Goal: Check status: Check status

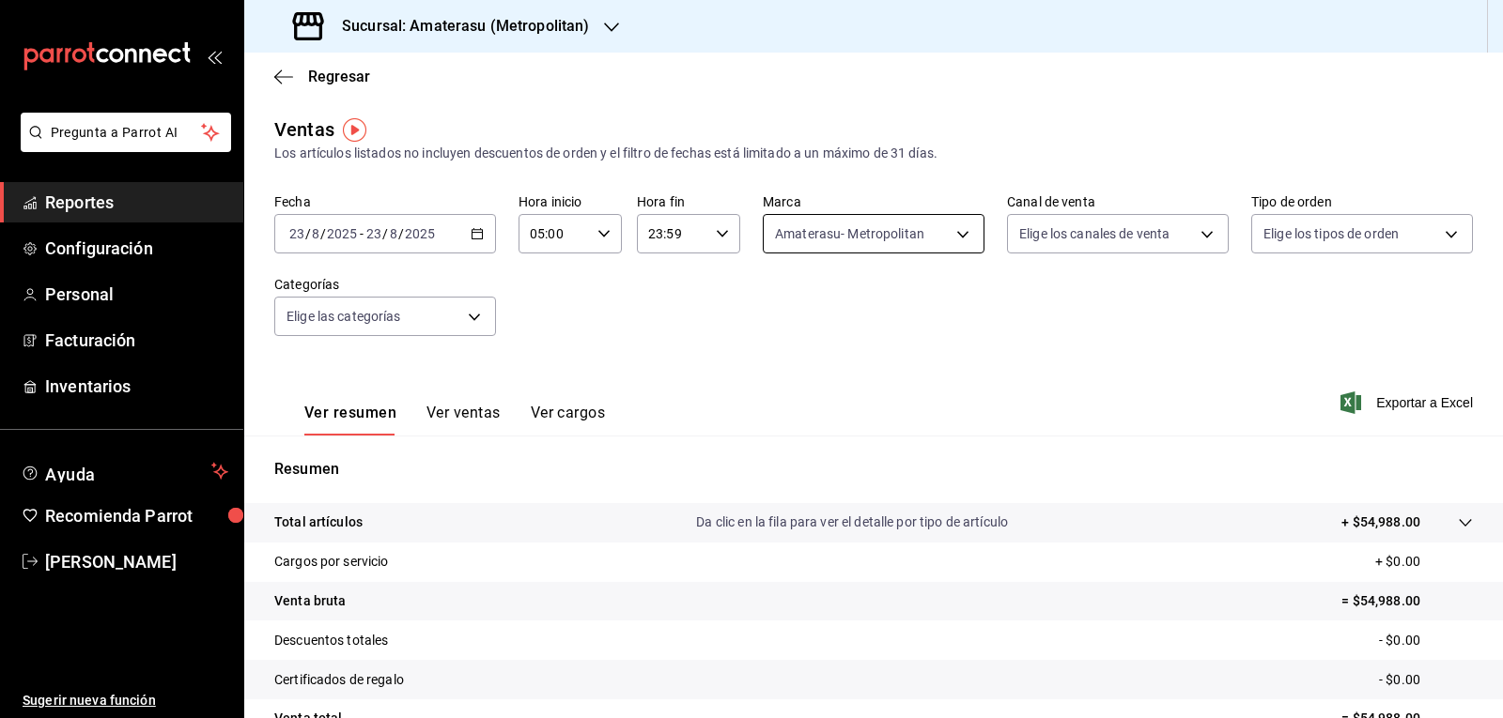
click at [877, 247] on body "Pregunta a Parrot AI Reportes Configuración Personal Facturación Inventarios Ay…" at bounding box center [751, 359] width 1503 height 718
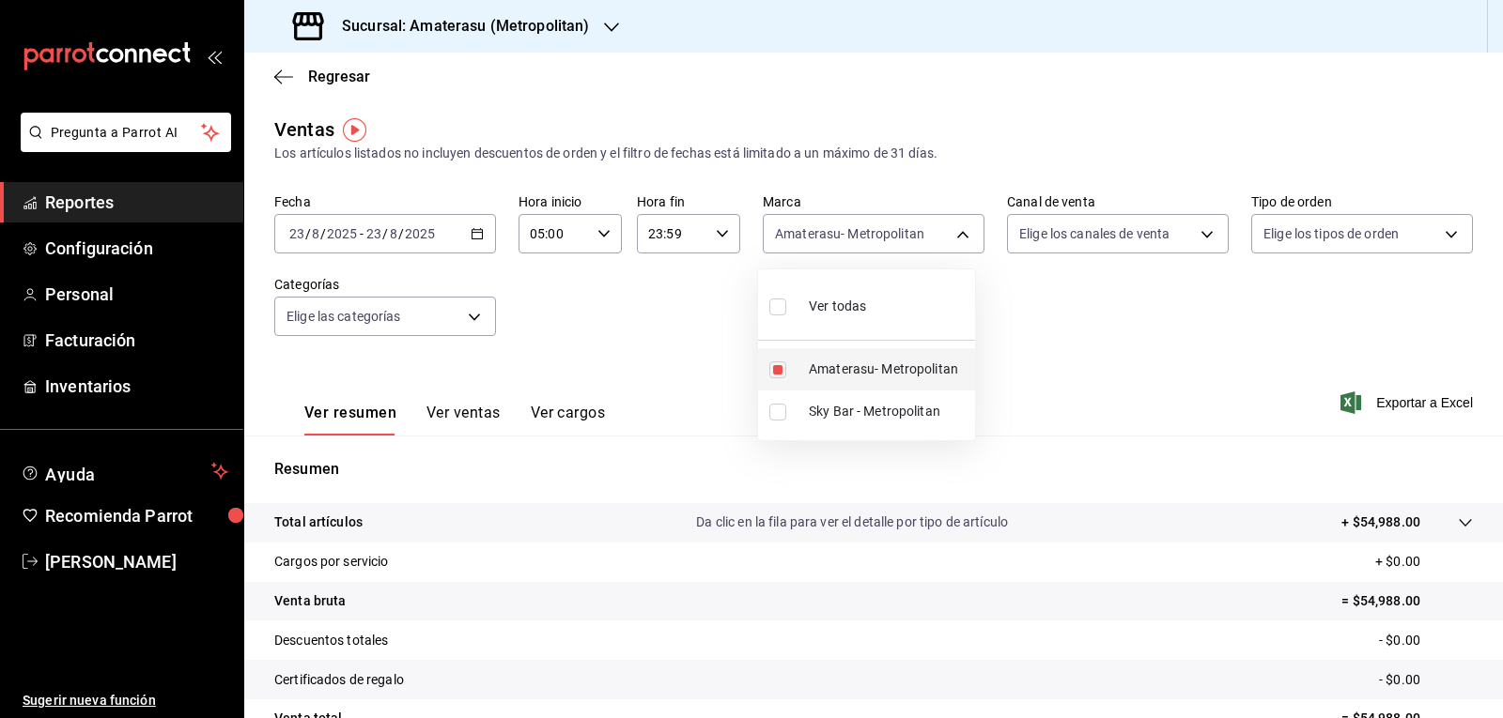
click at [781, 375] on input "checkbox" at bounding box center [777, 370] width 17 height 17
checkbox input "false"
click at [781, 375] on input "checkbox" at bounding box center [777, 370] width 17 height 17
checkbox input "true"
type input "e4cd7fcb-d45b-43ae-a99f-ad4ccfcd9032"
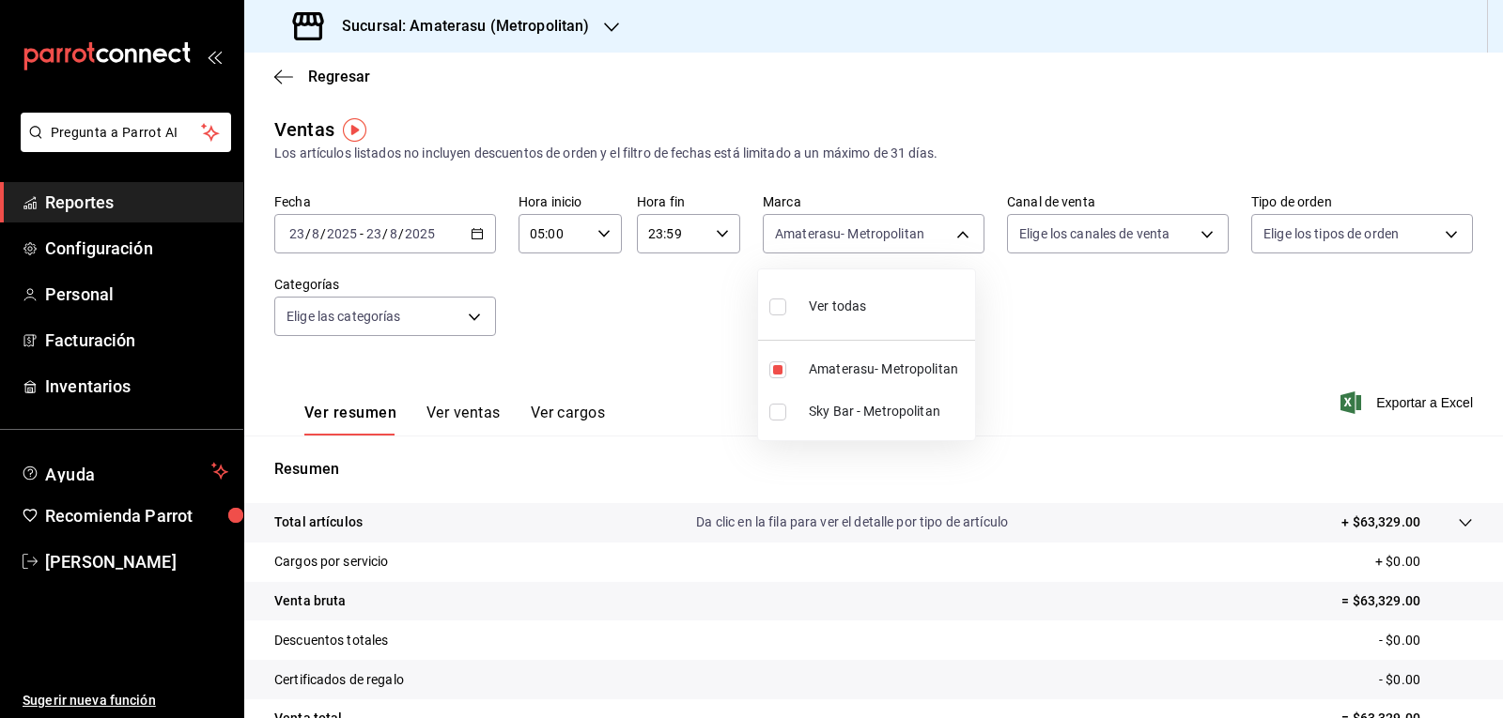
click at [658, 321] on div at bounding box center [751, 359] width 1503 height 718
click at [658, 321] on div "Fecha [DATE] [DATE] - [DATE] [DATE] Hora inicio 05:00 Hora inicio Hora fin 23:5…" at bounding box center [873, 275] width 1198 height 165
click at [811, 234] on body "Pregunta a Parrot AI Reportes Configuración Personal Facturación Inventarios Ay…" at bounding box center [751, 359] width 1503 height 718
click at [784, 367] on input "checkbox" at bounding box center [777, 370] width 17 height 17
checkbox input "false"
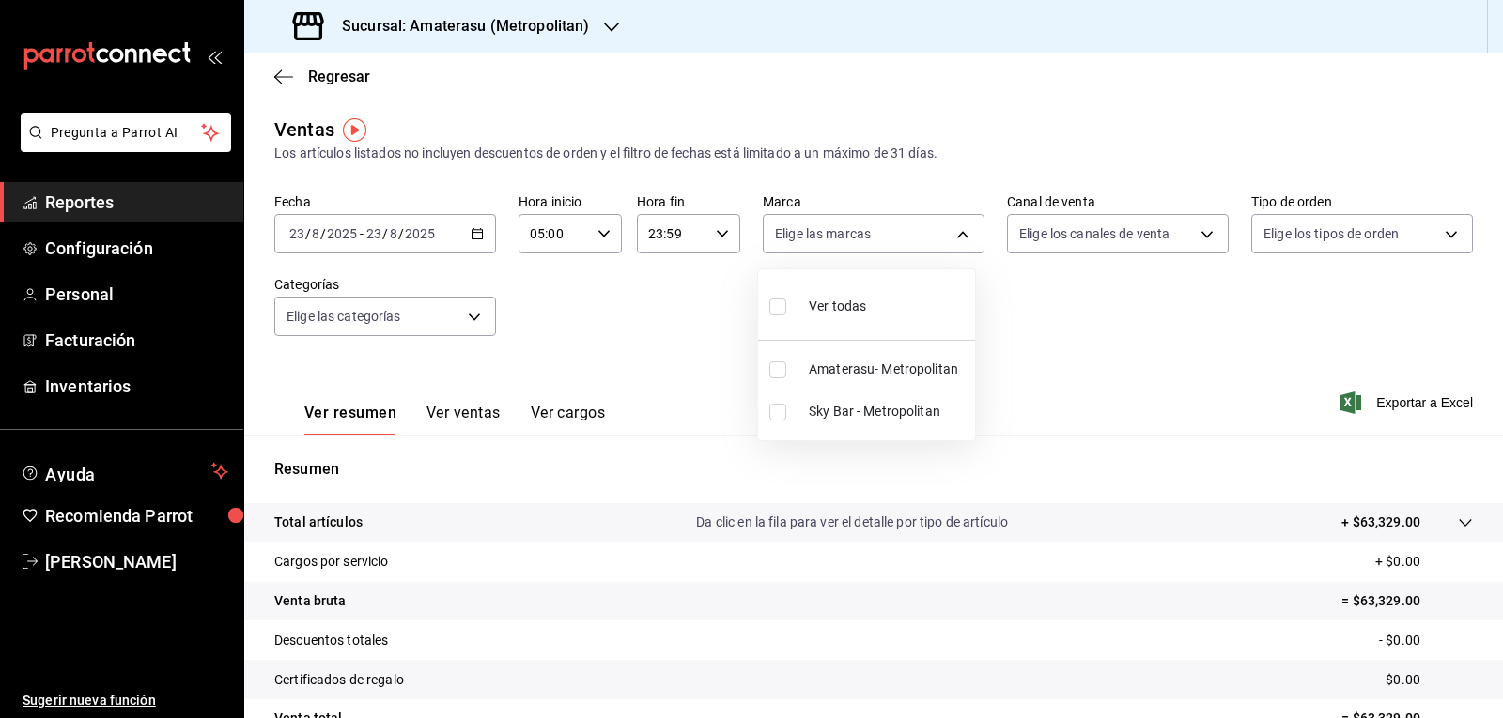
click at [777, 419] on input "checkbox" at bounding box center [777, 412] width 17 height 17
checkbox input "true"
type input "f3afaab8-8c3d-4e49-a299-af9bdf6027b2"
click at [1123, 339] on div at bounding box center [751, 359] width 1503 height 718
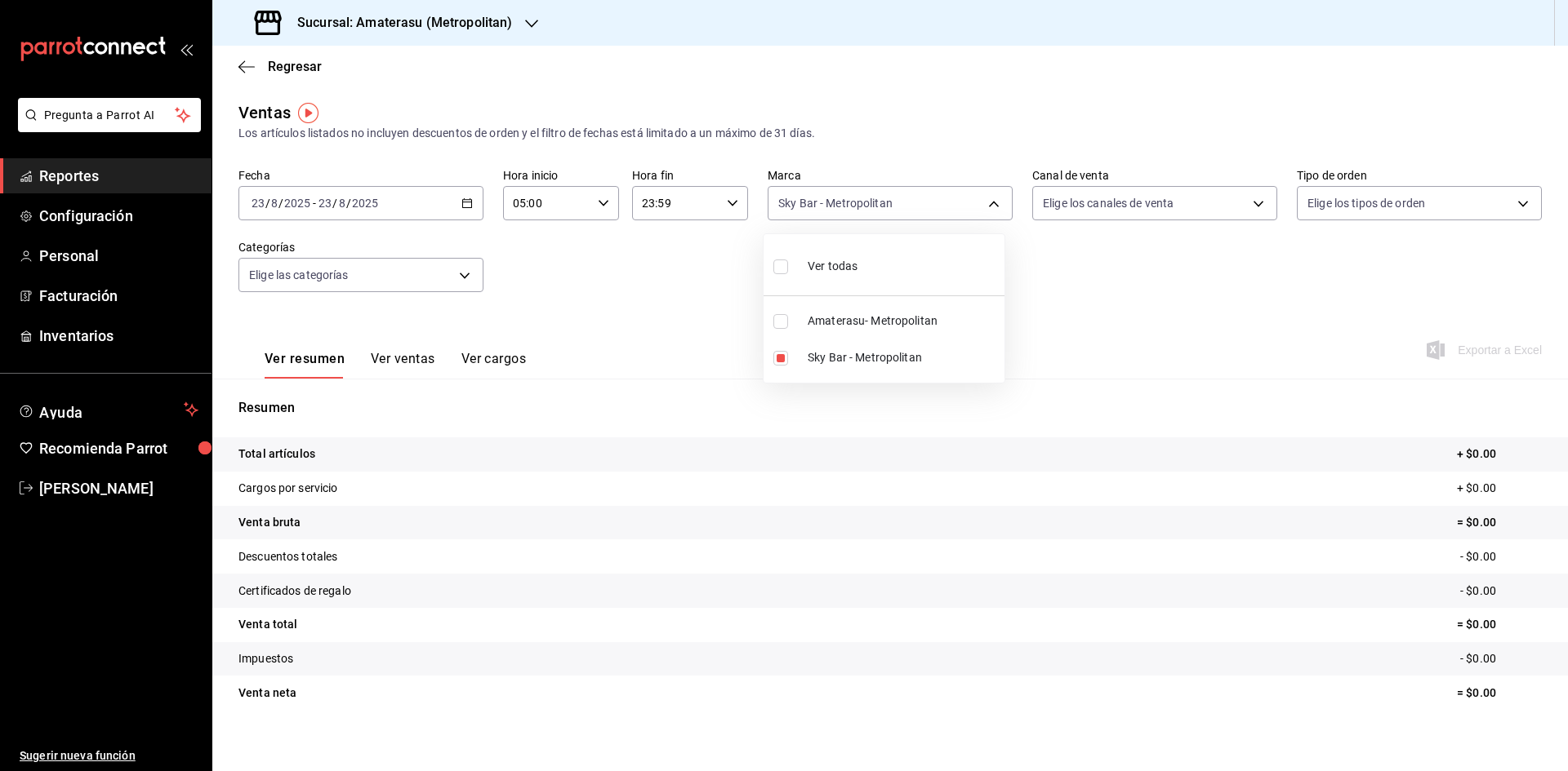
click at [1306, 623] on div at bounding box center [784, 385] width 1568 height 771
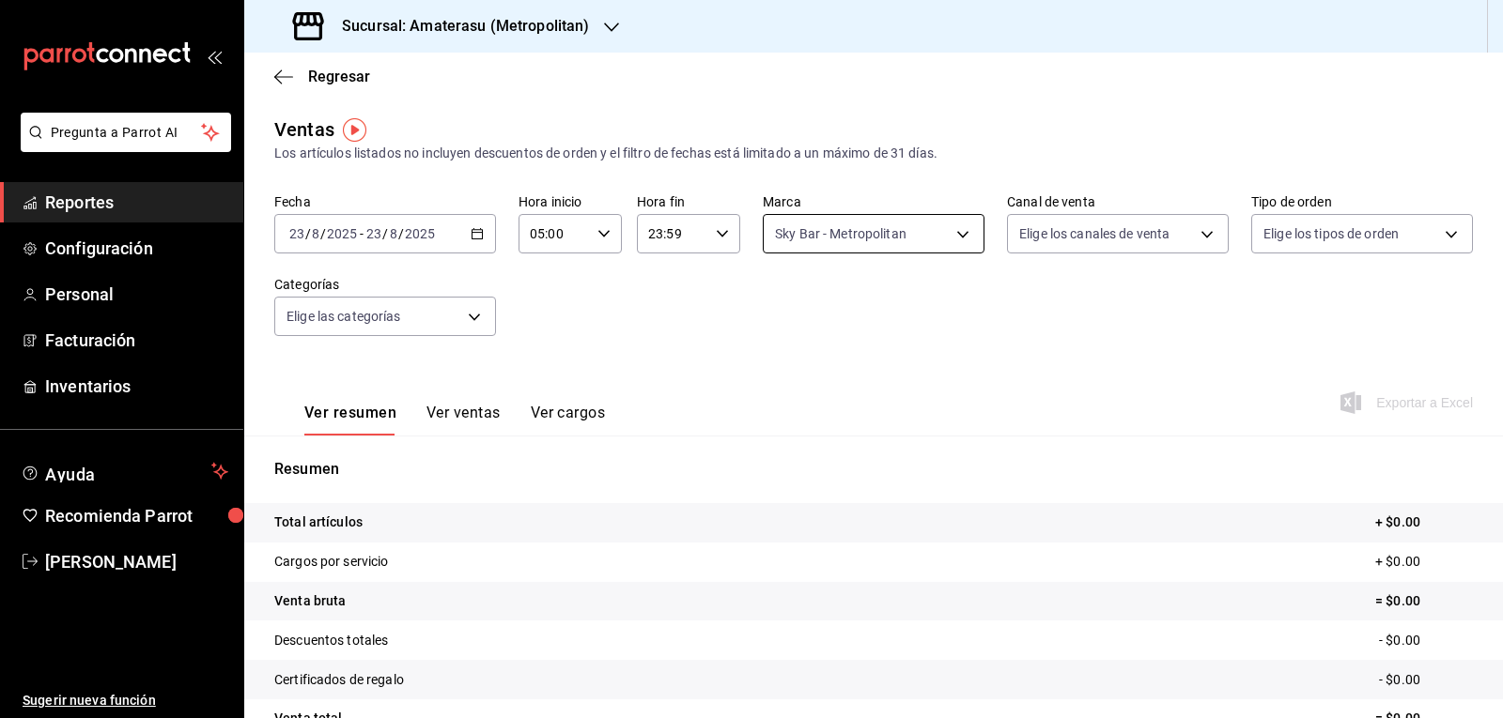
click at [894, 234] on body "Pregunta a Parrot AI Reportes Configuración Personal Facturación Inventarios Ay…" at bounding box center [751, 359] width 1503 height 718
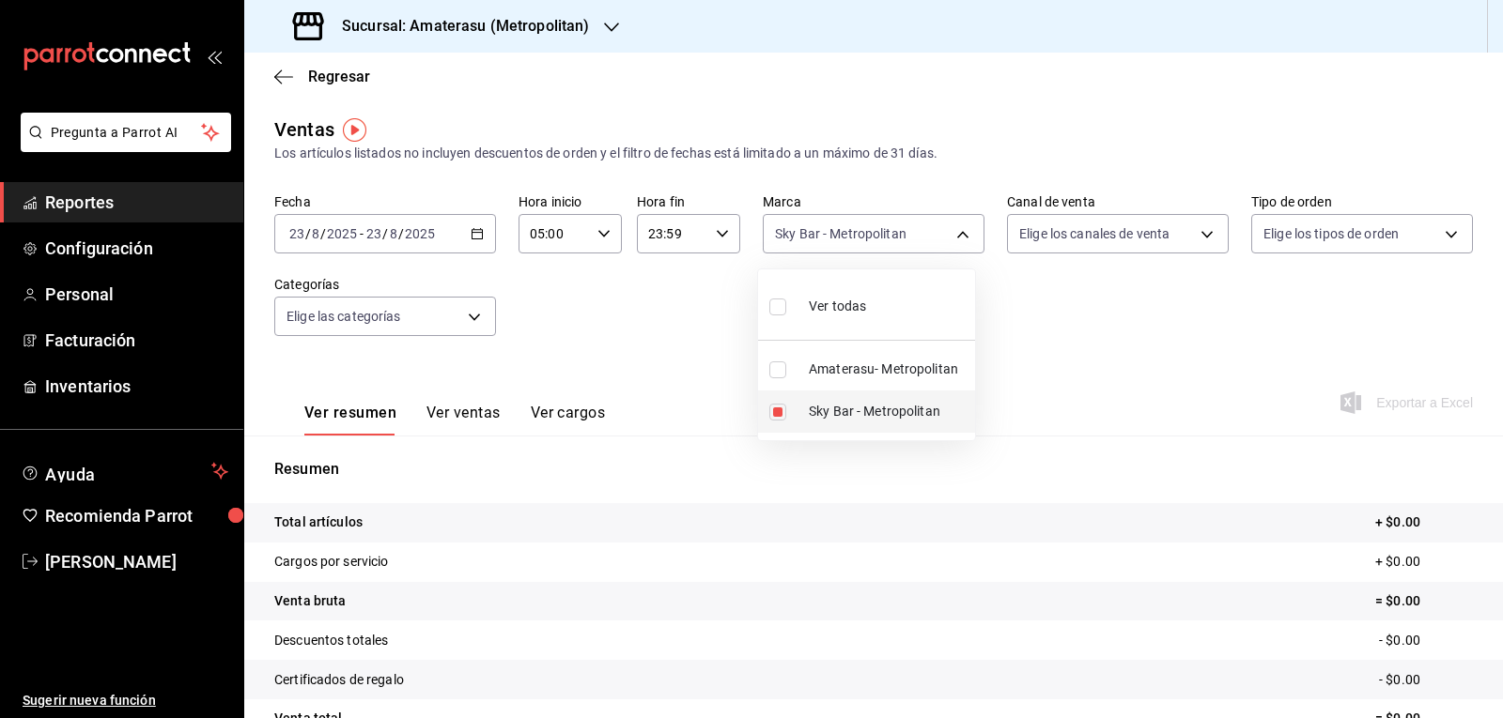
click at [776, 415] on input "checkbox" at bounding box center [777, 412] width 17 height 17
checkbox input "false"
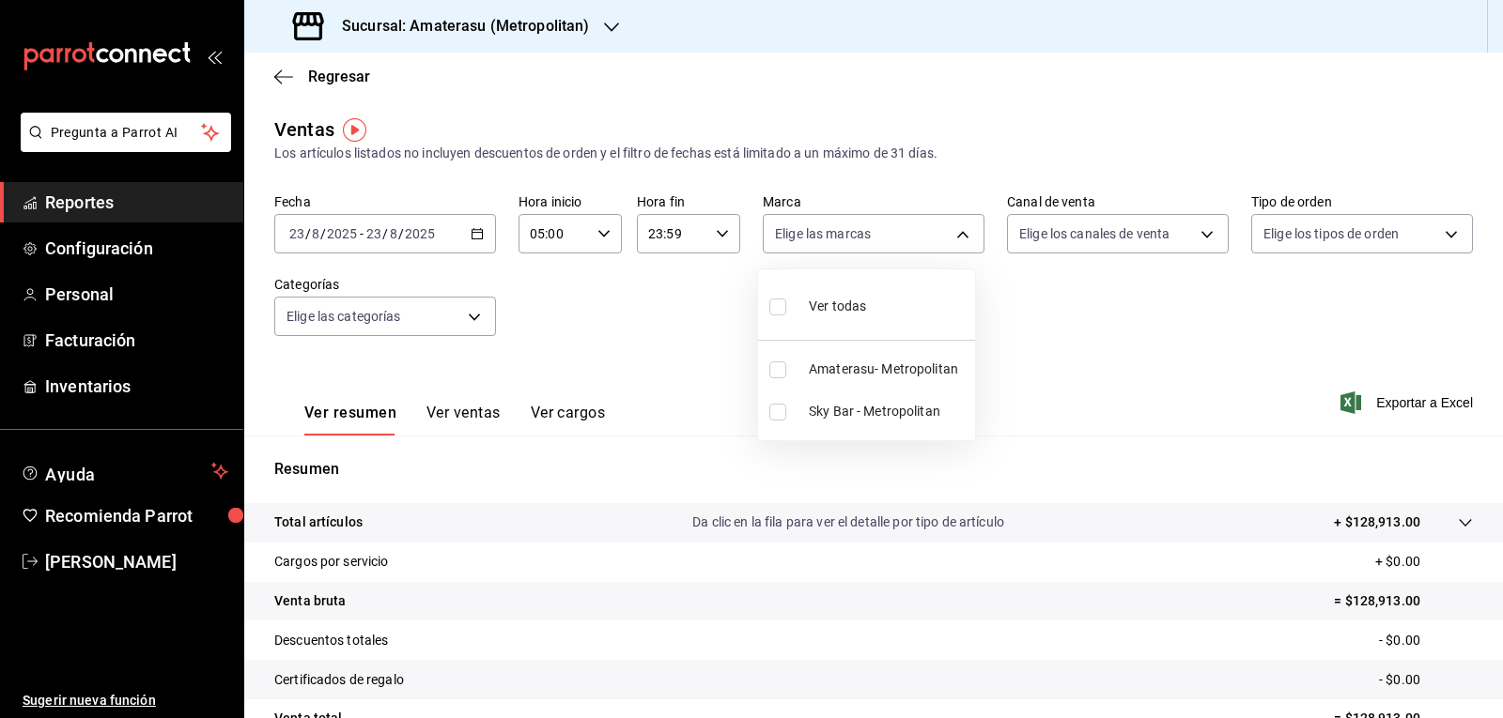
click at [775, 373] on input "checkbox" at bounding box center [777, 370] width 17 height 17
checkbox input "true"
type input "e4cd7fcb-d45b-43ae-a99f-ad4ccfcd9032"
click at [1068, 332] on div at bounding box center [751, 359] width 1503 height 718
click at [1068, 332] on div "Fecha [DATE] [DATE] - [DATE] [DATE] Hora inicio 05:00 Hora inicio Hora fin 23:5…" at bounding box center [873, 275] width 1198 height 165
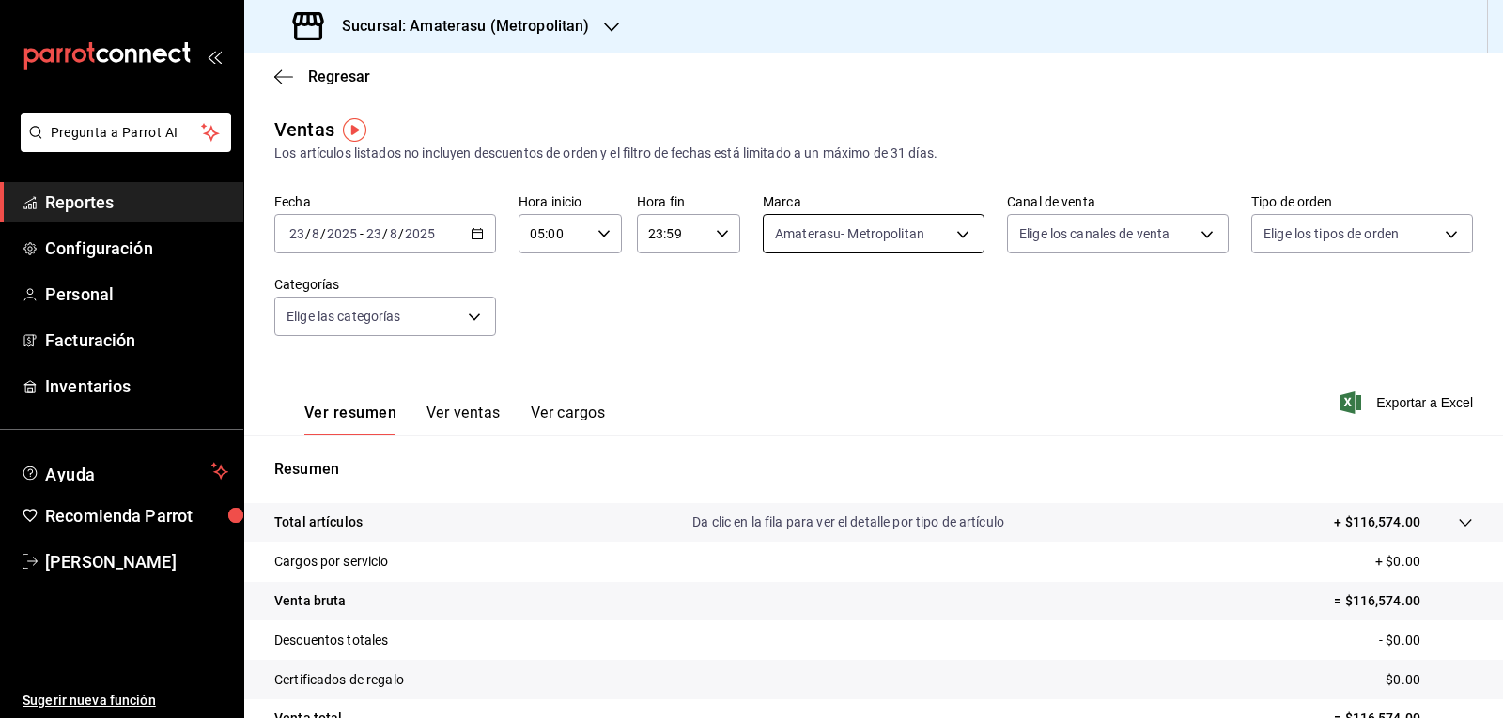
click at [868, 246] on body "Pregunta a Parrot AI Reportes Configuración Personal Facturación Inventarios Ay…" at bounding box center [751, 359] width 1503 height 718
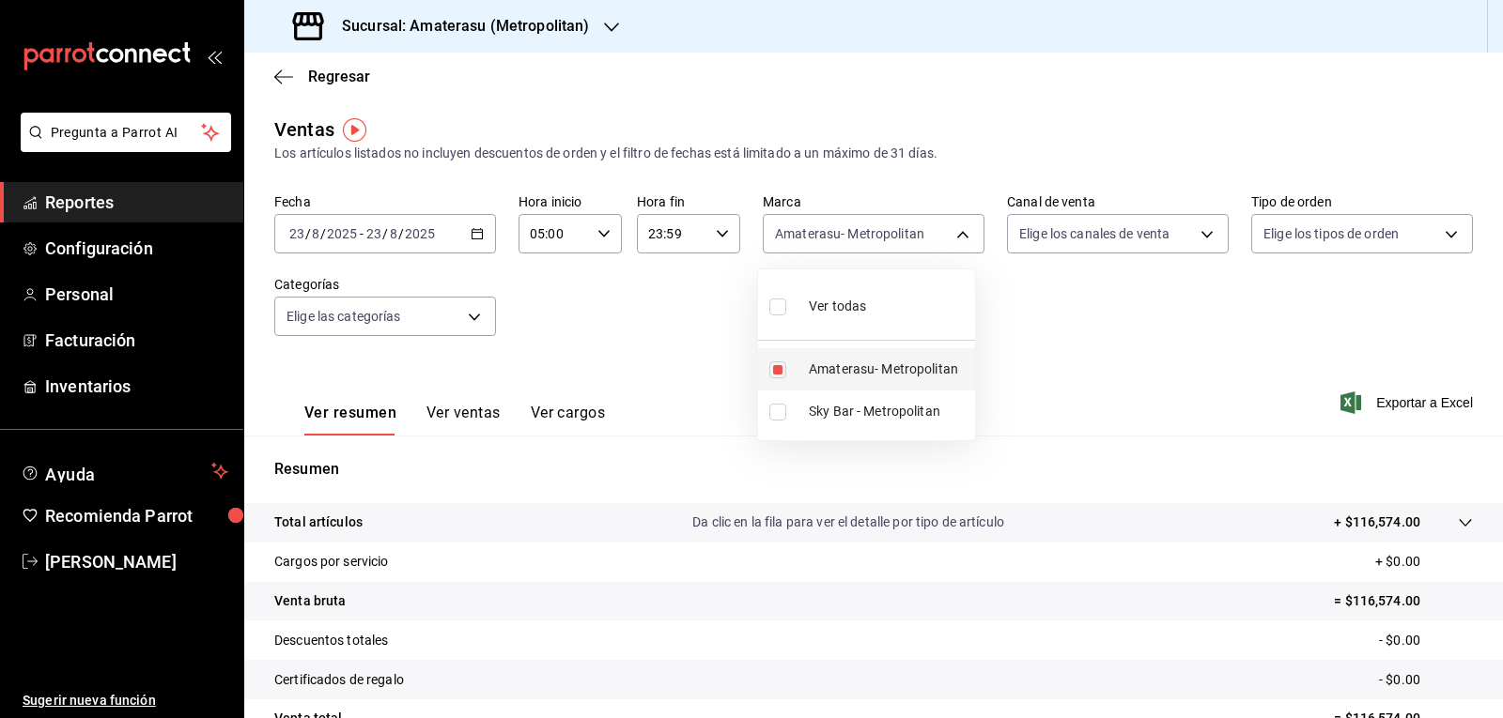
click at [796, 371] on li "Amaterasu- Metropolitan" at bounding box center [866, 369] width 217 height 42
checkbox input "false"
click at [812, 415] on span "Sky Bar - Metropolitan" at bounding box center [888, 412] width 159 height 20
type input "f3afaab8-8c3d-4e49-a299-af9bdf6027b2"
checkbox input "true"
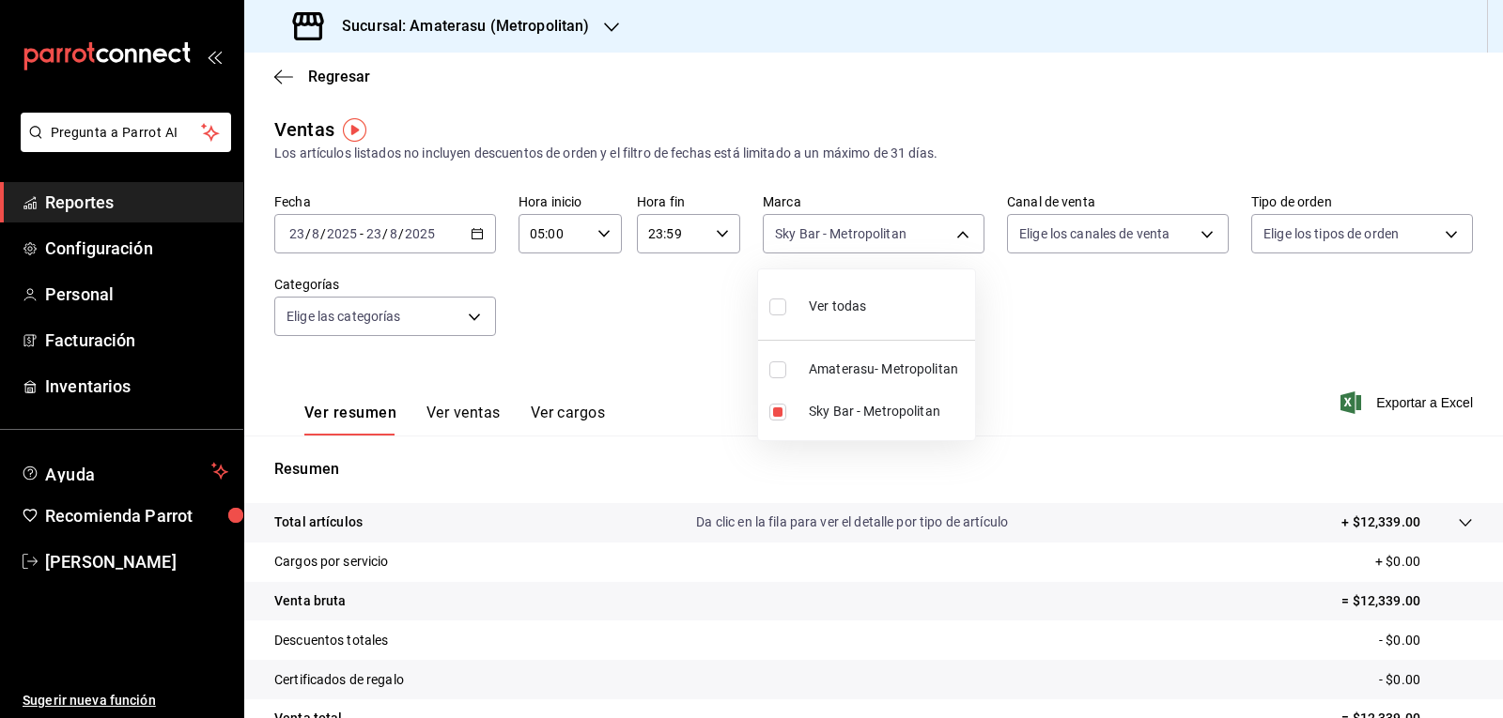
click at [1117, 392] on div at bounding box center [751, 359] width 1503 height 718
click at [1117, 392] on div "Ver resumen Ver ventas Ver cargos Exportar a Excel" at bounding box center [873, 397] width 1258 height 77
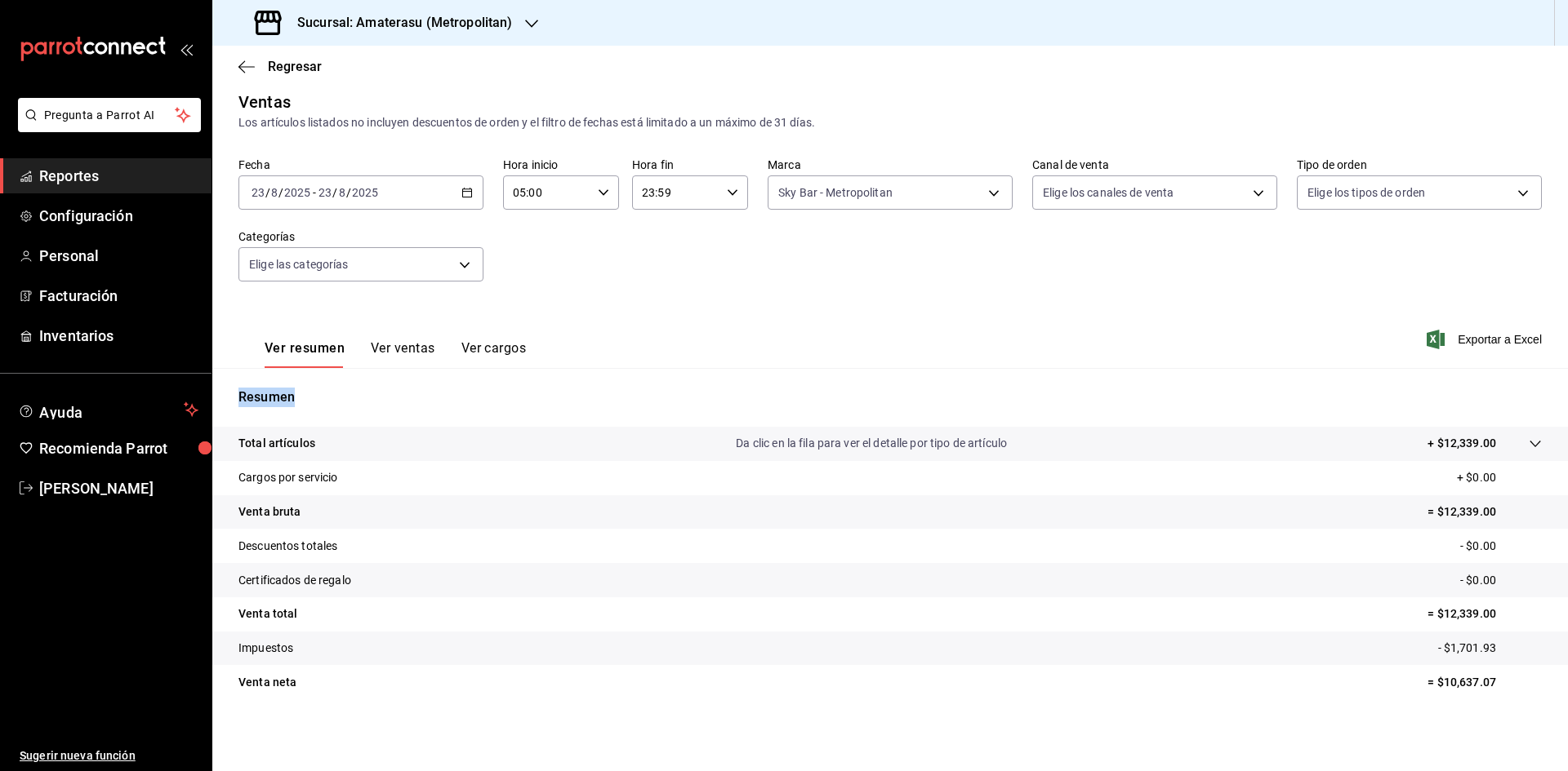
scroll to position [10, 0]
